Goal: Task Accomplishment & Management: Use online tool/utility

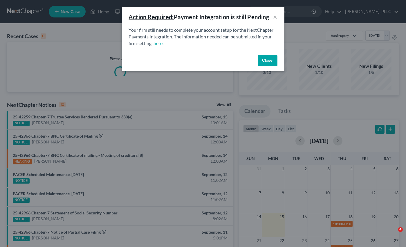
click at [257, 64] on div "Close" at bounding box center [203, 62] width 163 height 19
click at [266, 62] on button "Close" at bounding box center [268, 61] width 20 height 12
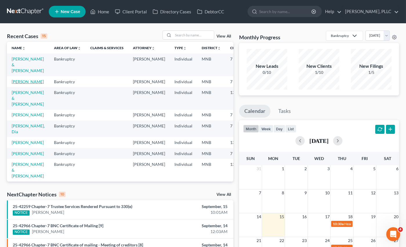
click at [24, 81] on link "[PERSON_NAME]" at bounding box center [28, 81] width 32 height 5
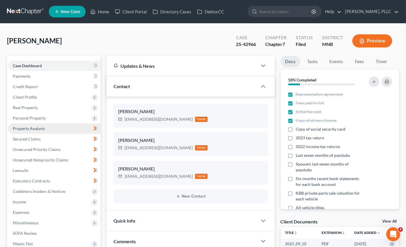
click at [32, 126] on span "Property Analysis" at bounding box center [29, 128] width 32 height 5
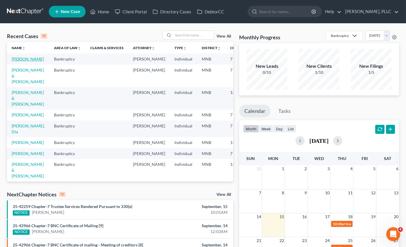
click at [29, 59] on link "[PERSON_NAME]" at bounding box center [28, 58] width 32 height 5
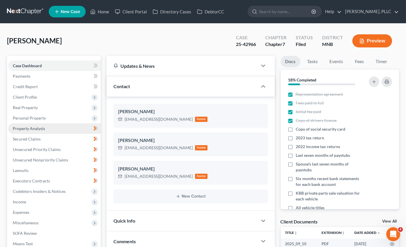
drag, startPoint x: 37, startPoint y: 127, endPoint x: 42, endPoint y: 127, distance: 5.6
click at [37, 127] on span "Property Analysis" at bounding box center [29, 128] width 32 height 5
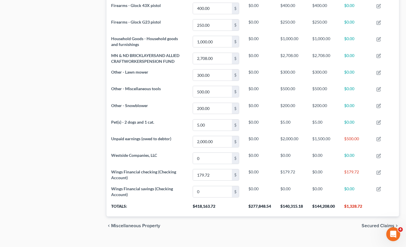
scroll to position [309, 0]
